Goal: Information Seeking & Learning: Learn about a topic

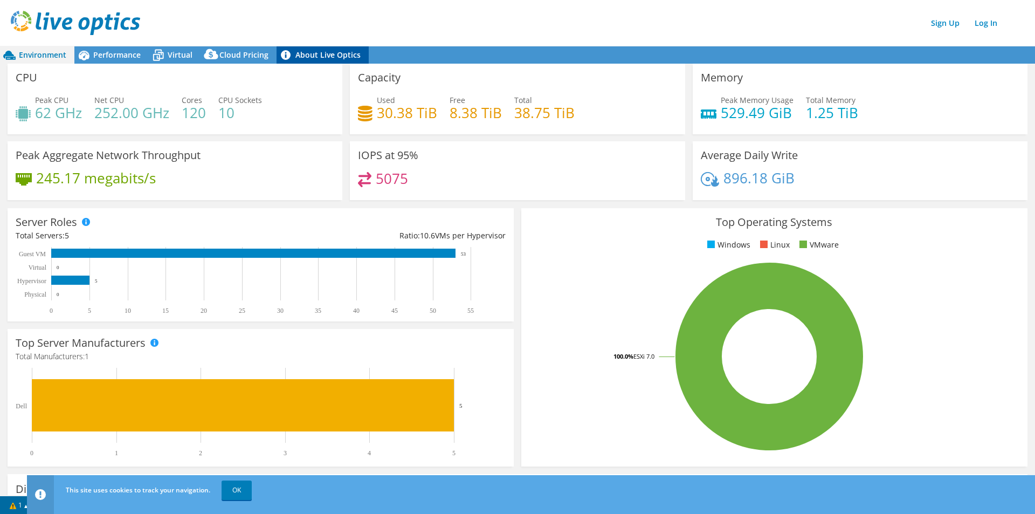
click at [331, 54] on link "About Live Optics" at bounding box center [323, 54] width 92 height 17
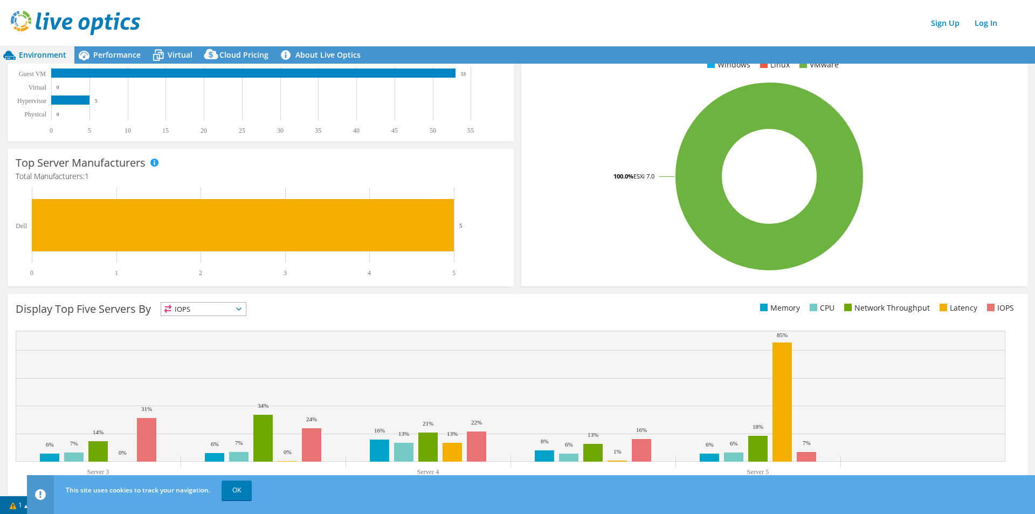
scroll to position [197, 0]
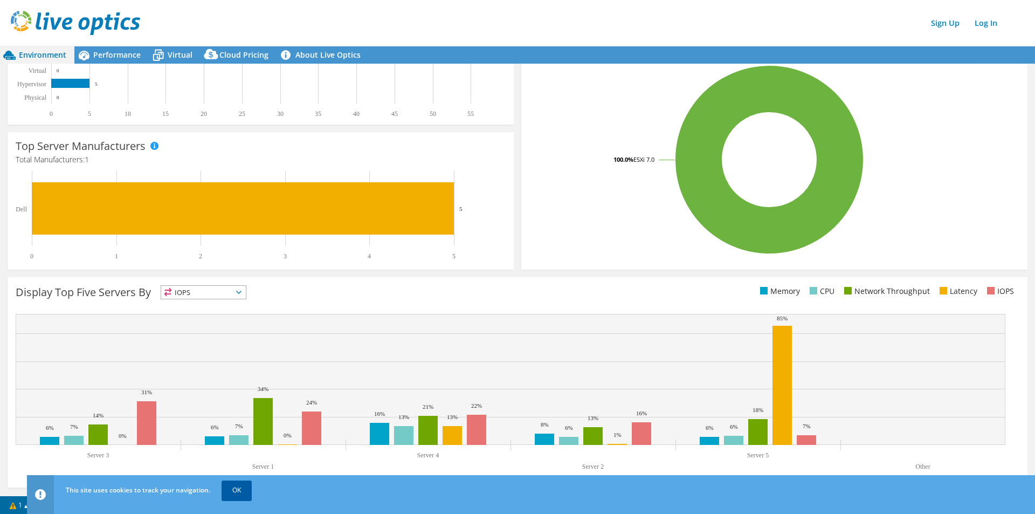
click at [241, 490] on link "OK" at bounding box center [237, 490] width 30 height 19
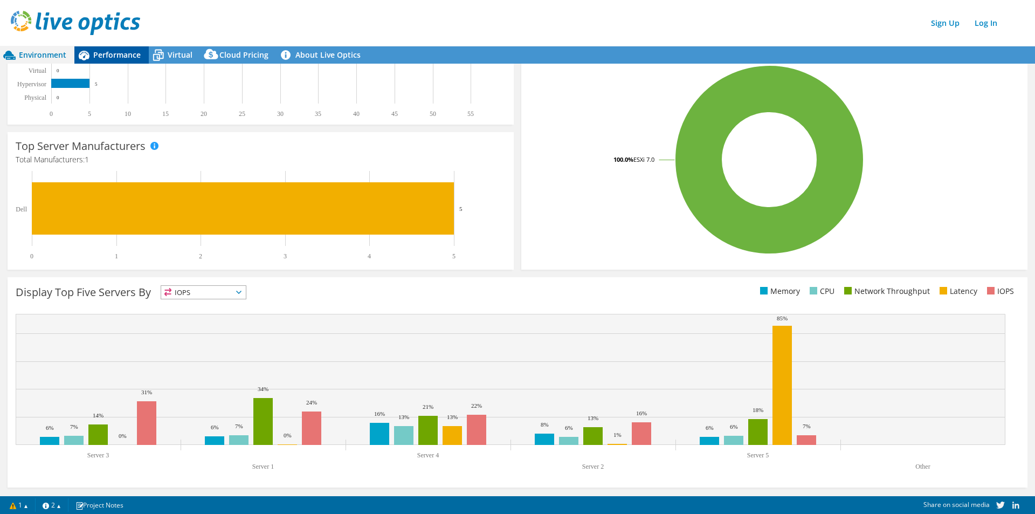
click at [113, 55] on span "Performance" at bounding box center [116, 55] width 47 height 10
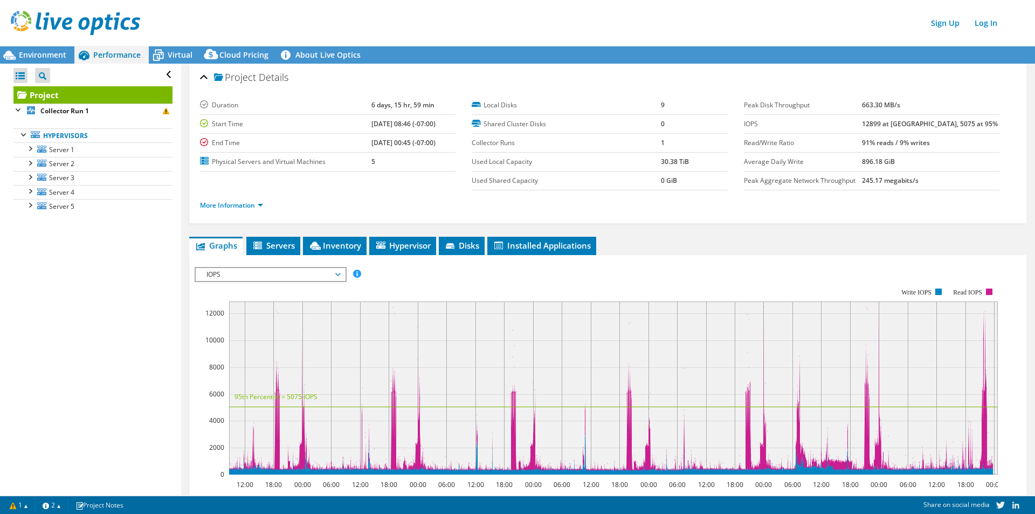
scroll to position [0, 0]
click at [280, 242] on span "Servers" at bounding box center [273, 245] width 43 height 11
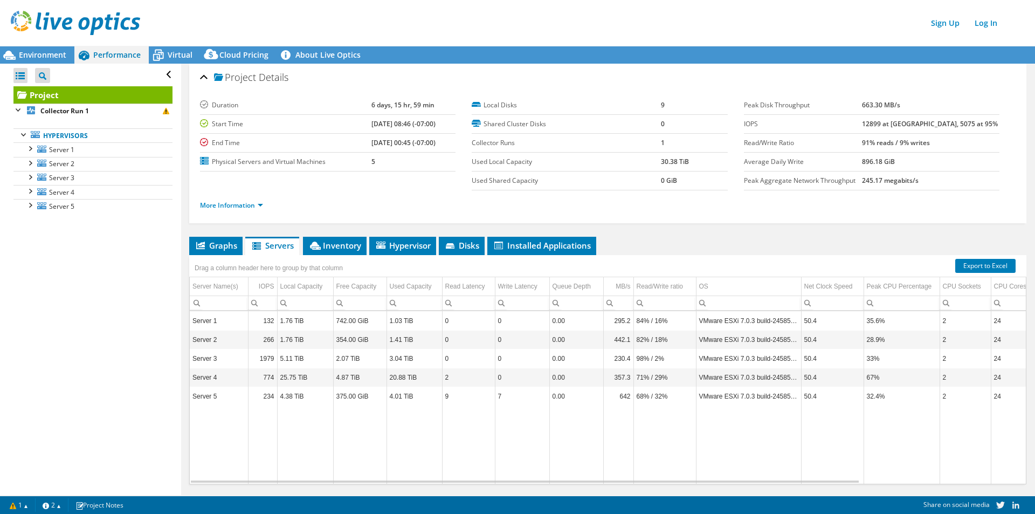
click at [361, 257] on div "Drag a column header here to group by that column" at bounding box center [608, 262] width 838 height 14
click at [354, 250] on span "Inventory" at bounding box center [334, 245] width 53 height 11
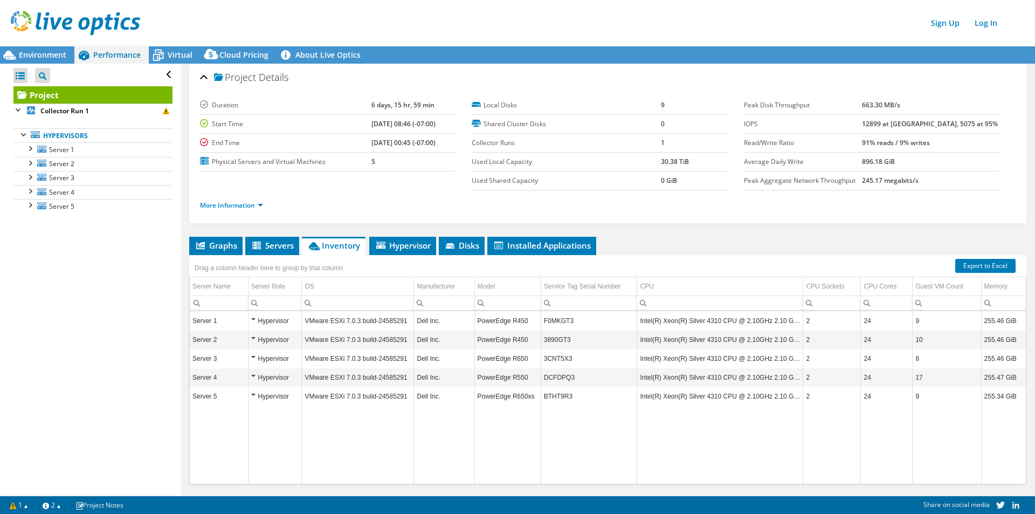
click at [131, 354] on div "Open All Close All Project Tree Filter Project Collector Run 1" at bounding box center [90, 279] width 181 height 431
click at [67, 153] on span "Server 1" at bounding box center [61, 149] width 25 height 9
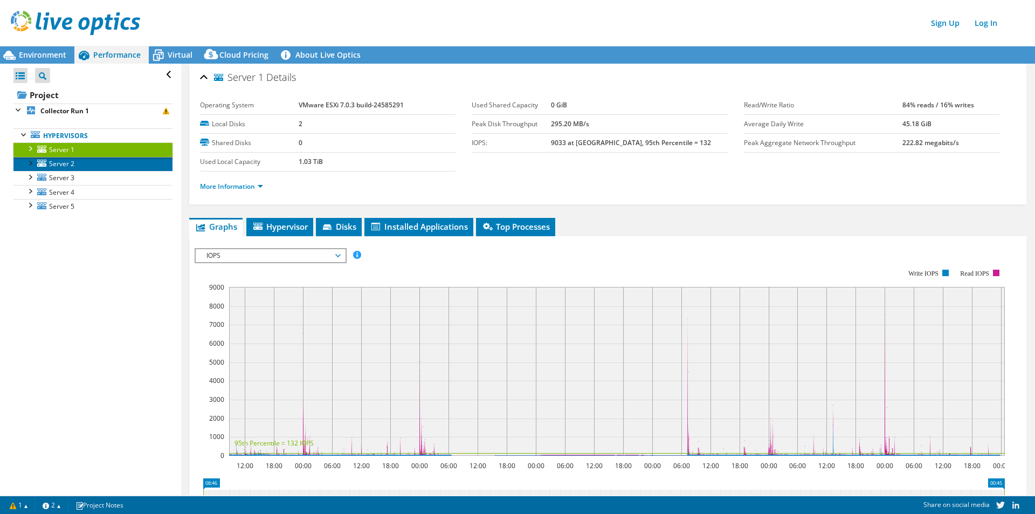
click at [63, 165] on span "Server 2" at bounding box center [61, 163] width 25 height 9
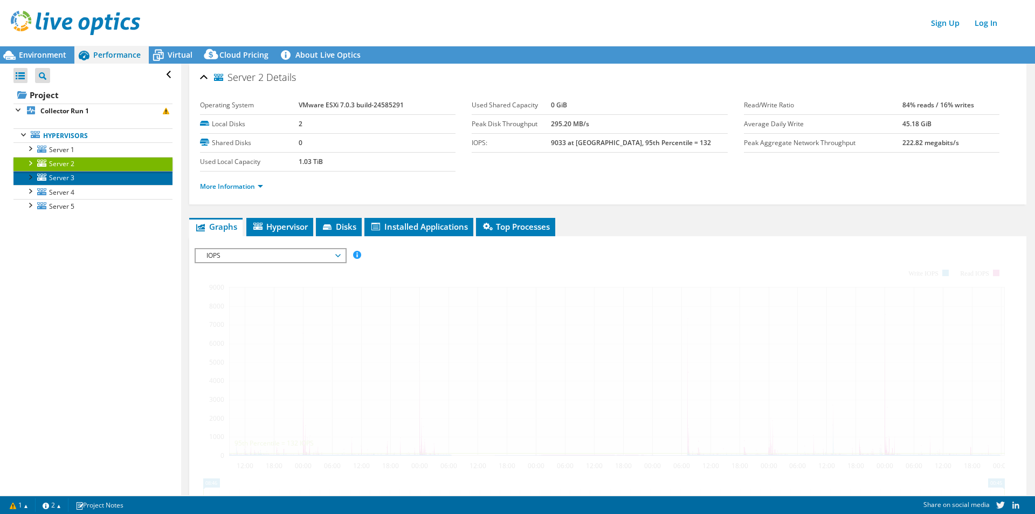
drag, startPoint x: 71, startPoint y: 180, endPoint x: 73, endPoint y: 201, distance: 21.1
click at [71, 180] on span "Server 3" at bounding box center [61, 177] width 25 height 9
click at [73, 191] on span "Server 4" at bounding box center [61, 192] width 25 height 9
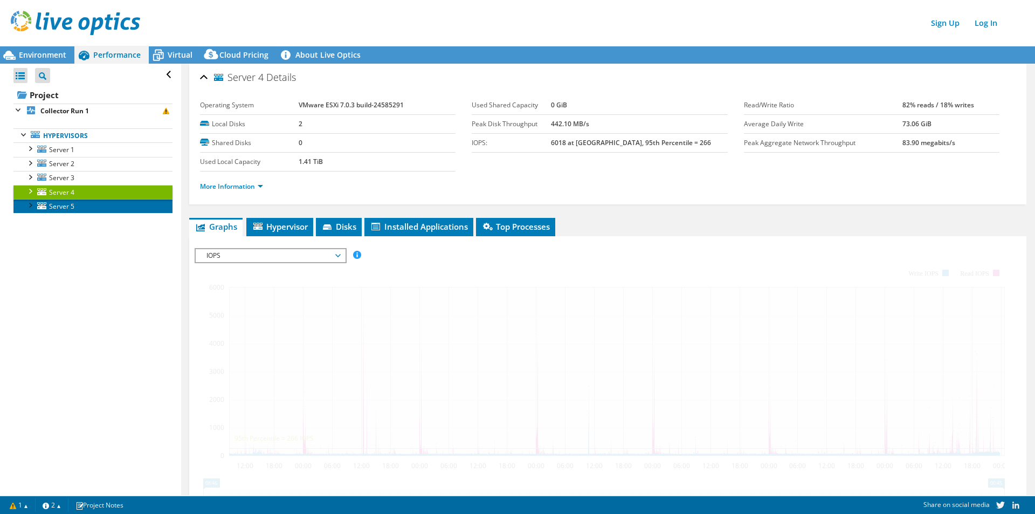
click at [73, 208] on span "Server 5" at bounding box center [61, 206] width 25 height 9
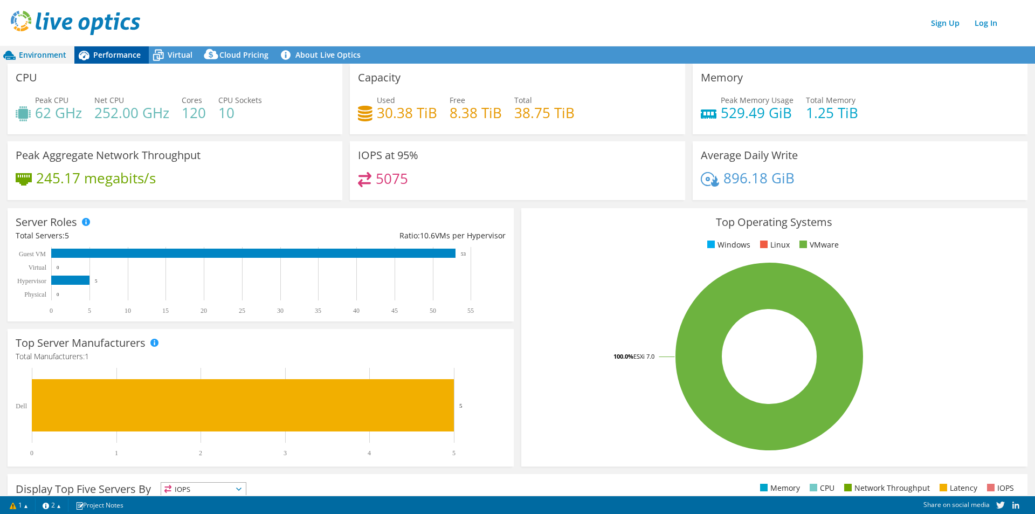
click at [135, 49] on div "Performance" at bounding box center [111, 54] width 74 height 17
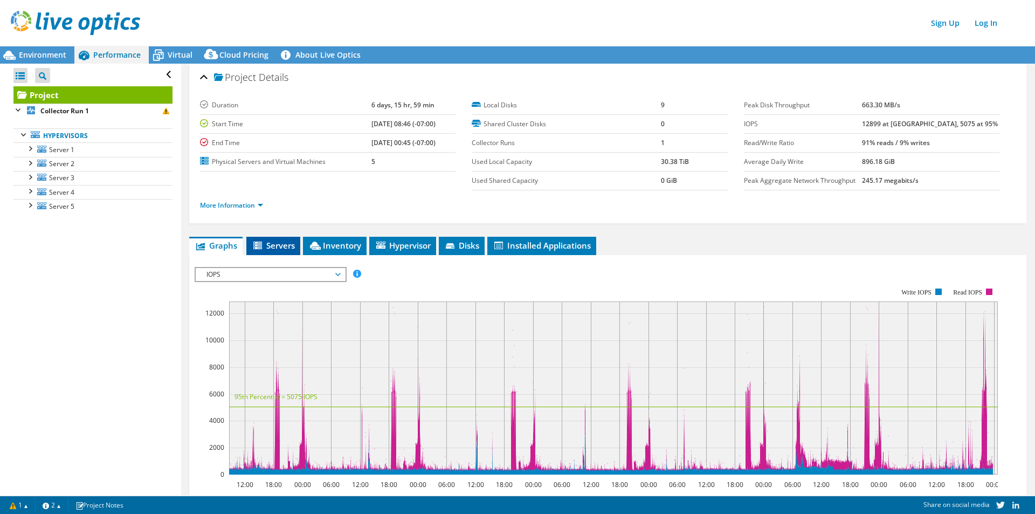
click at [282, 251] on li "Servers" at bounding box center [273, 246] width 54 height 18
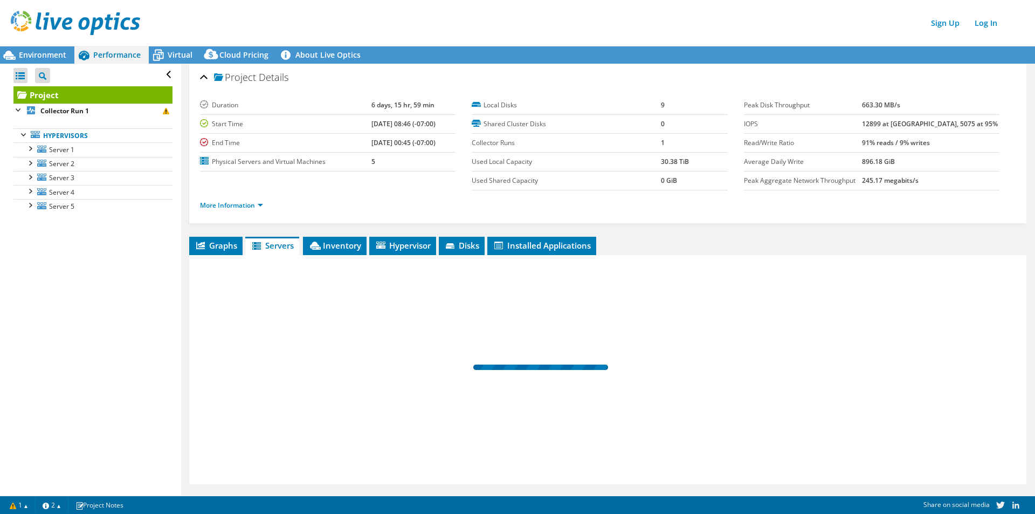
scroll to position [30, 0]
